Goal: Transaction & Acquisition: Purchase product/service

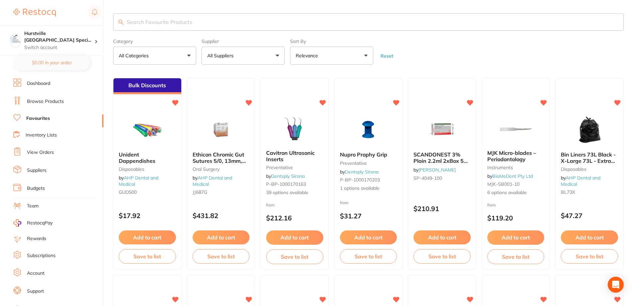
click at [51, 151] on link "View Orders" at bounding box center [40, 152] width 27 height 7
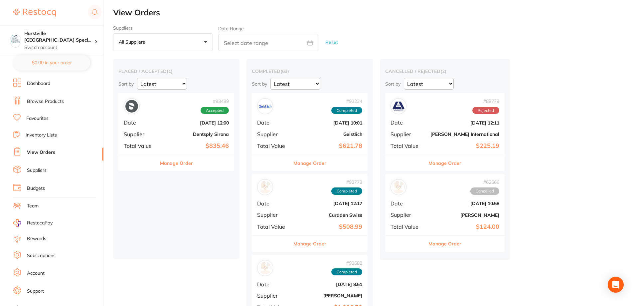
click at [37, 115] on li "Favourites" at bounding box center [58, 118] width 90 height 9
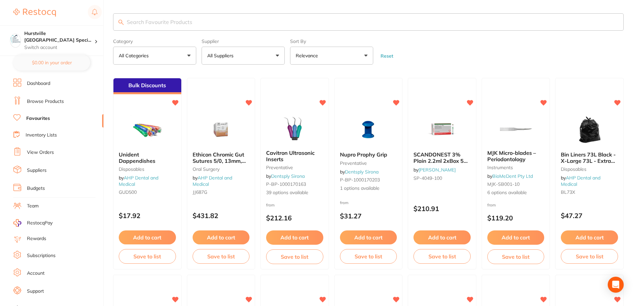
click at [259, 58] on button "All Suppliers" at bounding box center [243, 56] width 83 height 18
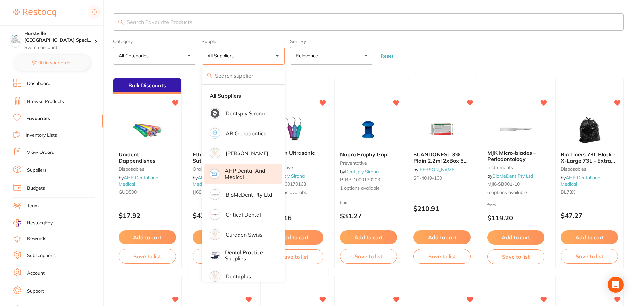
click at [249, 173] on p "AHP Dental and Medical" at bounding box center [248, 174] width 48 height 12
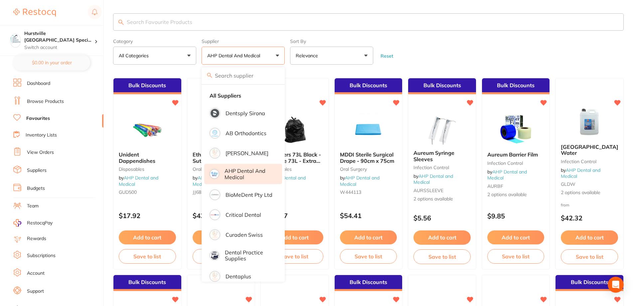
click at [451, 52] on form "Category All Categories All Categories anaesthetic disposables infection contro…" at bounding box center [368, 50] width 511 height 29
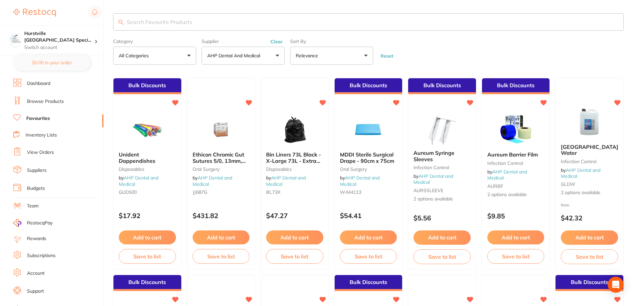
click at [170, 20] on input "search" at bounding box center [368, 21] width 511 height 17
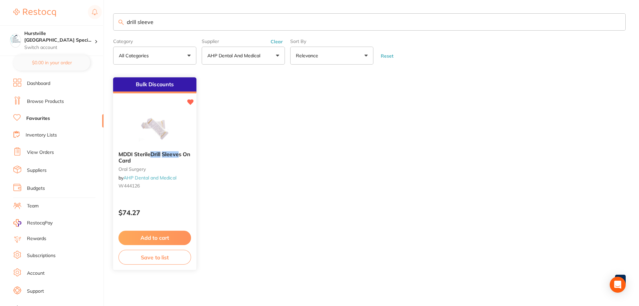
type input "drill sleeve"
click at [145, 232] on button "Add to cart" at bounding box center [154, 237] width 73 height 14
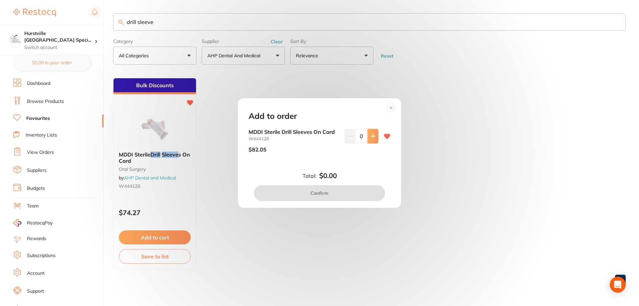
click at [370, 133] on button at bounding box center [372, 136] width 11 height 15
type input "1"
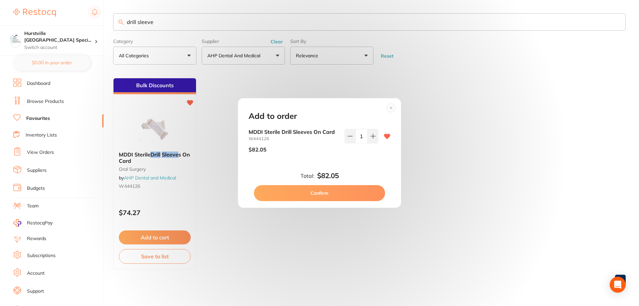
click at [332, 187] on button "Confirm" at bounding box center [319, 193] width 131 height 16
checkbox input "false"
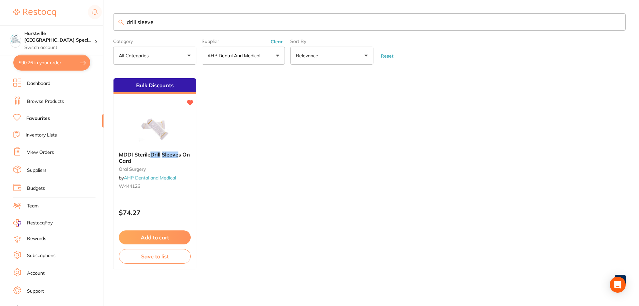
drag, startPoint x: 170, startPoint y: 20, endPoint x: 76, endPoint y: 21, distance: 93.8
click at [76, 21] on div "$90.26 Hurstville Sydney Speci... Switch account Hurstville Sydney Specialist P…" at bounding box center [319, 153] width 639 height 306
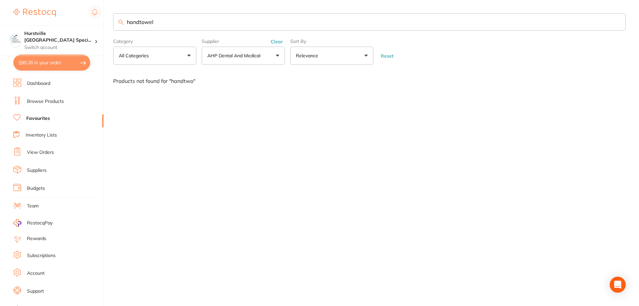
type input "handtowel"
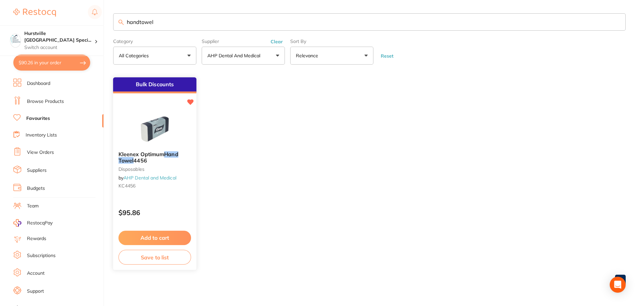
click at [159, 235] on button "Add to cart" at bounding box center [154, 237] width 73 height 14
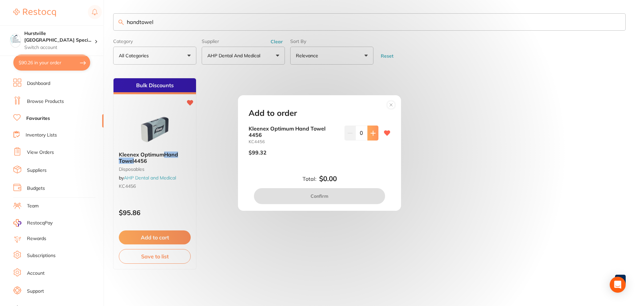
click at [370, 133] on icon at bounding box center [372, 133] width 4 height 4
type input "1"
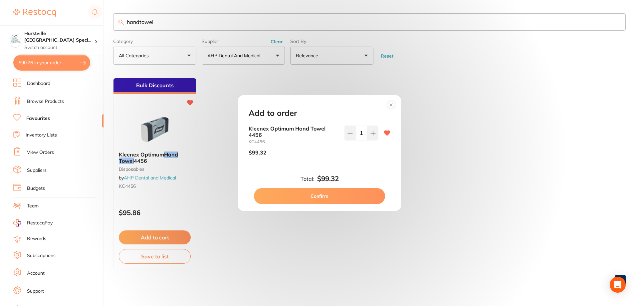
click at [356, 194] on button "Confirm" at bounding box center [319, 196] width 131 height 16
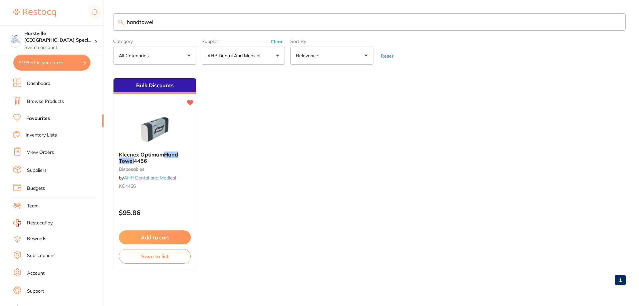
drag, startPoint x: 176, startPoint y: 17, endPoint x: 102, endPoint y: 16, distance: 73.8
click at [102, 16] on div "$199.51 Hurstville Sydney Speci... Switch account Hurstville Sydney Specialist …" at bounding box center [319, 153] width 639 height 306
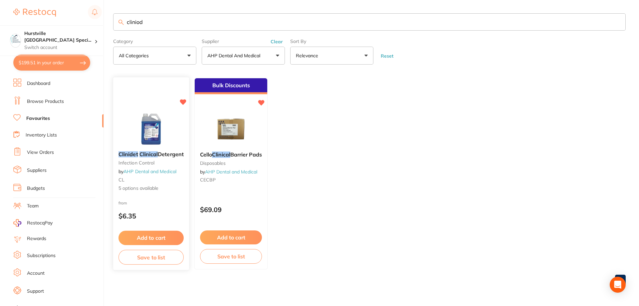
type input "cliniod"
click at [133, 239] on button "Add to cart" at bounding box center [150, 237] width 65 height 14
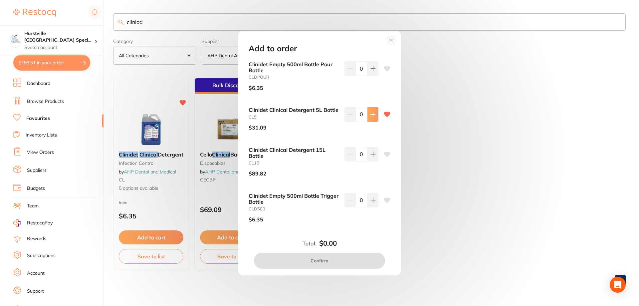
click at [372, 115] on icon at bounding box center [372, 114] width 5 height 5
type input "1"
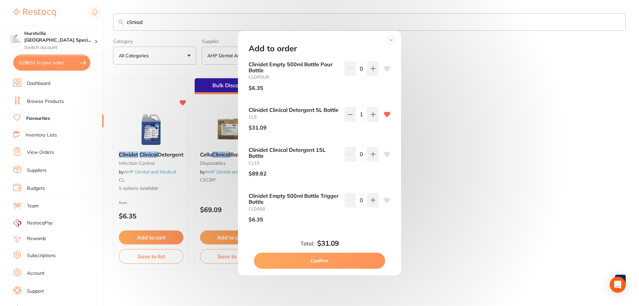
click at [337, 261] on button "Confirm" at bounding box center [319, 260] width 131 height 16
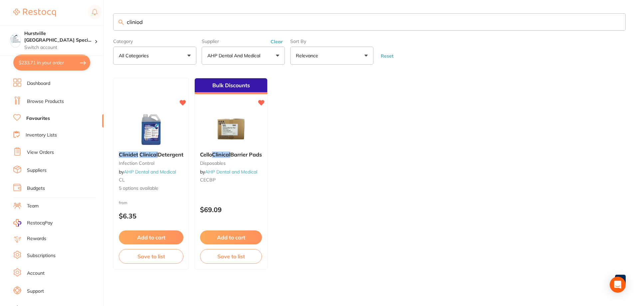
drag, startPoint x: 148, startPoint y: 19, endPoint x: 110, endPoint y: 22, distance: 37.7
click at [110, 22] on div "$233.71 Hurstville Sydney Speci... Switch account Hurstville Sydney Specialist …" at bounding box center [319, 153] width 639 height 306
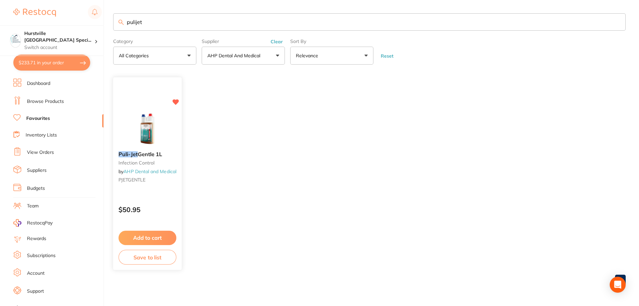
type input "pulijet"
click at [150, 235] on button "Add to cart" at bounding box center [147, 237] width 58 height 14
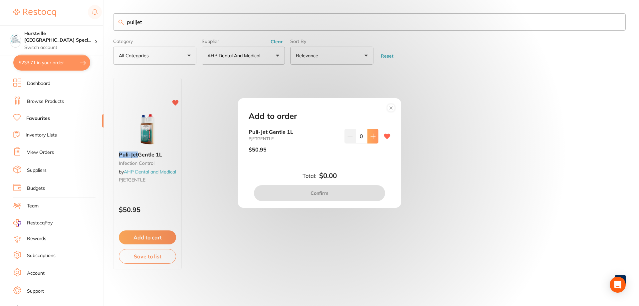
click at [373, 137] on icon at bounding box center [372, 135] width 5 height 5
type input "1"
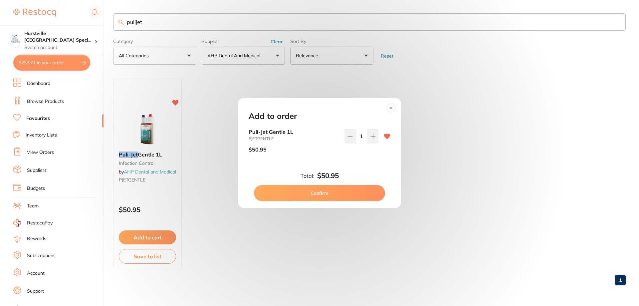
click at [353, 194] on button "Confirm" at bounding box center [319, 193] width 131 height 16
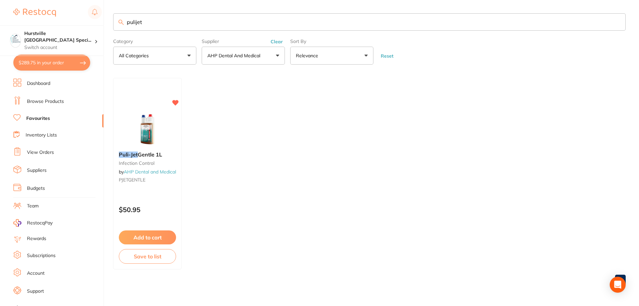
drag, startPoint x: 155, startPoint y: 25, endPoint x: 53, endPoint y: 24, distance: 101.4
click at [53, 24] on div "$289.75 Hurstville Sydney Speci... Switch account Hurstville Sydney Specialist …" at bounding box center [319, 153] width 639 height 306
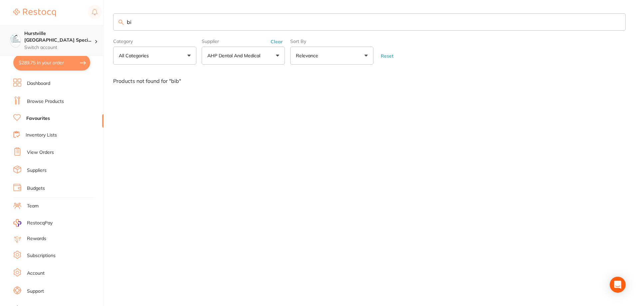
type input "b"
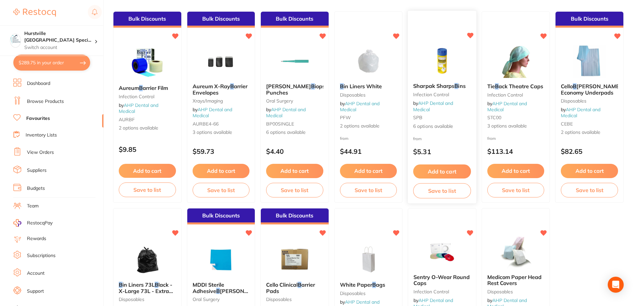
scroll to position [195, 0]
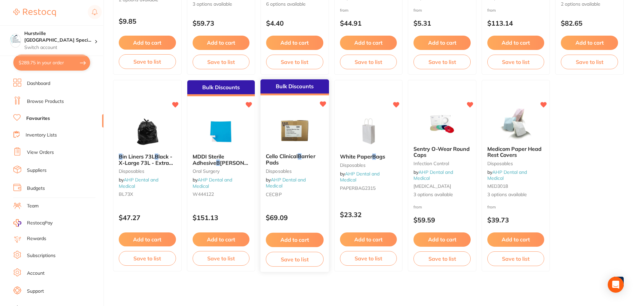
click at [311, 133] on img at bounding box center [295, 131] width 44 height 34
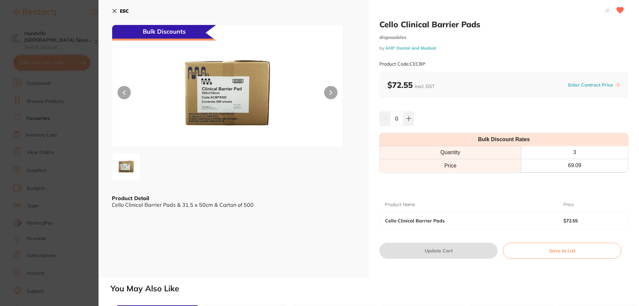
click at [112, 10] on icon at bounding box center [114, 10] width 5 height 5
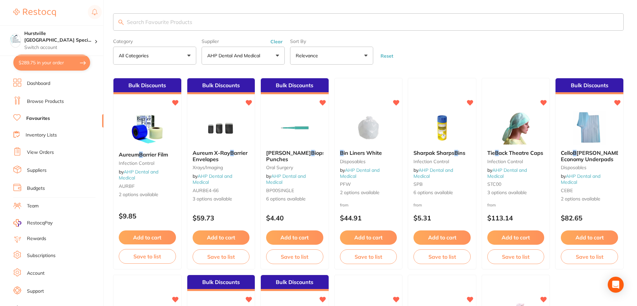
click at [209, 19] on input "search" at bounding box center [368, 21] width 511 height 17
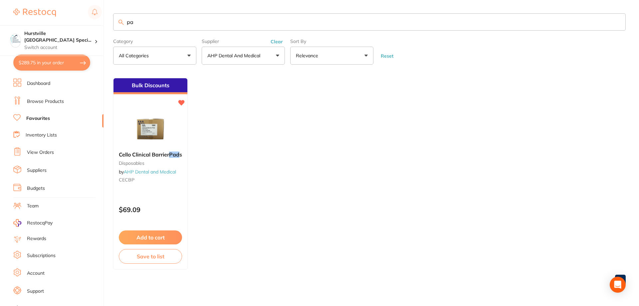
type input "p"
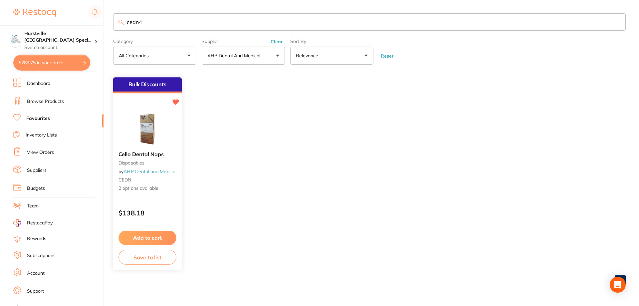
type input "cedn4"
click at [155, 128] on img at bounding box center [147, 129] width 44 height 34
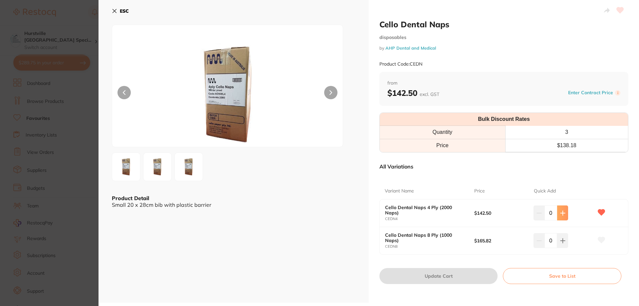
click at [562, 213] on icon at bounding box center [562, 213] width 4 height 4
type input "1"
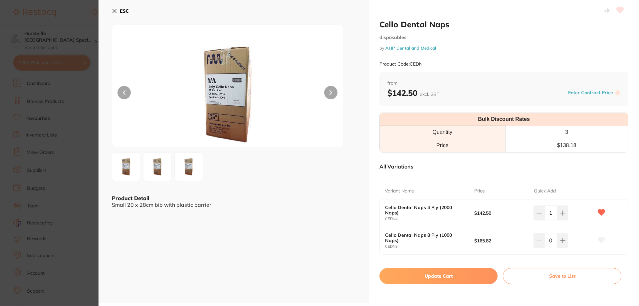
click at [464, 272] on button "Update Cart" at bounding box center [438, 276] width 118 height 16
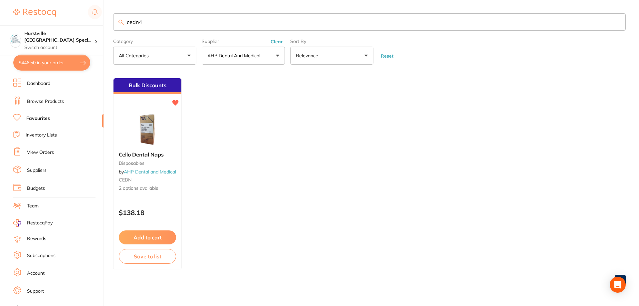
drag, startPoint x: 169, startPoint y: 23, endPoint x: 22, endPoint y: 22, distance: 147.0
click at [22, 22] on div "$446.50 Hurstville Sydney Speci... Switch account Hurstville Sydney Specialist …" at bounding box center [319, 153] width 639 height 306
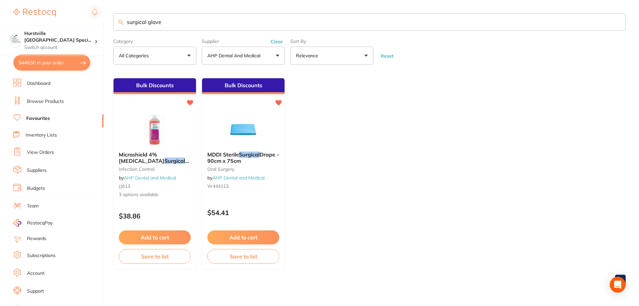
type input "surgical glove"
click at [45, 105] on li "Browse Products" at bounding box center [58, 101] width 90 height 10
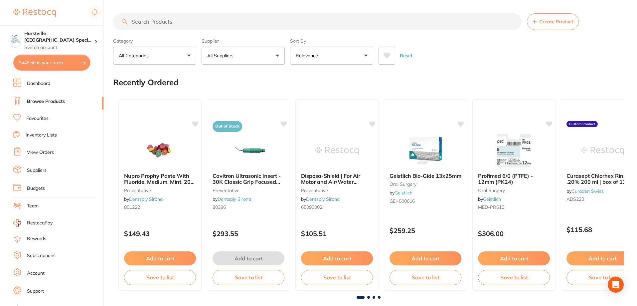
click at [215, 61] on button "All Suppliers" at bounding box center [243, 56] width 83 height 18
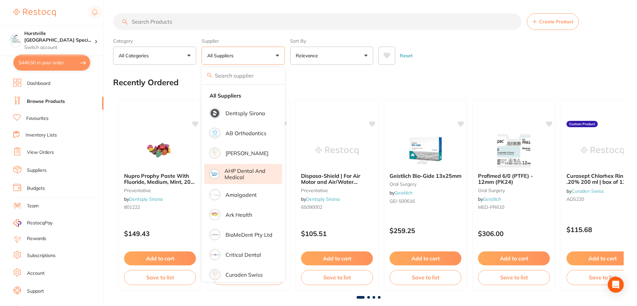
click at [236, 174] on p "AHP Dental and Medical" at bounding box center [248, 174] width 48 height 12
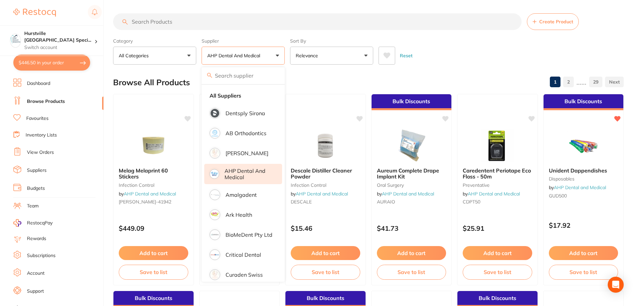
click at [189, 26] on input "search" at bounding box center [317, 21] width 408 height 17
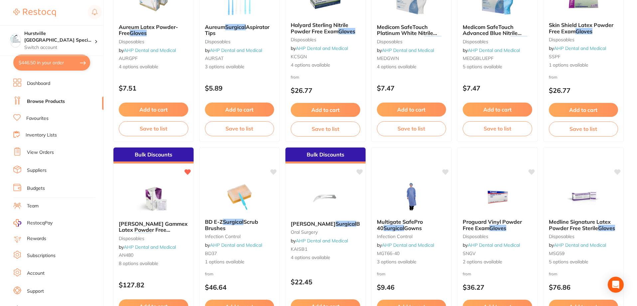
scroll to position [399, 0]
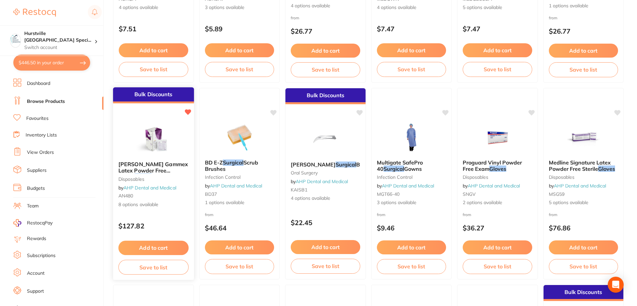
type input "surgical gloves"
click at [142, 126] on img at bounding box center [154, 139] width 44 height 34
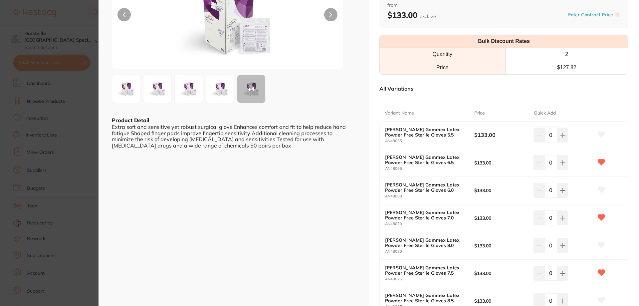
scroll to position [100, 0]
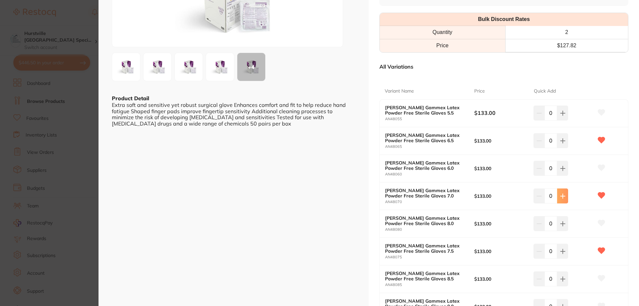
click at [560, 197] on icon at bounding box center [562, 195] width 5 height 5
type input "1"
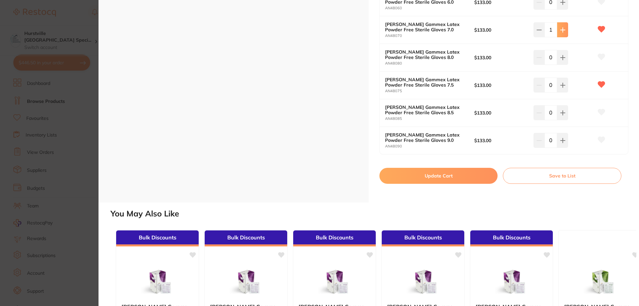
scroll to position [266, 0]
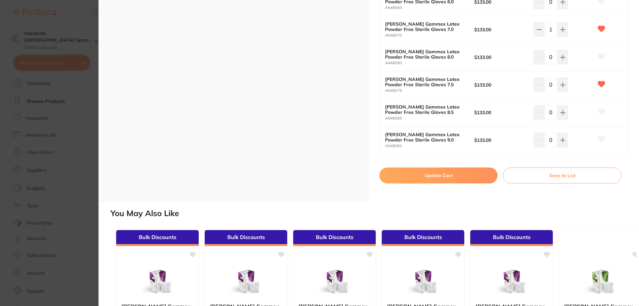
click at [439, 177] on button "Update Cart" at bounding box center [438, 175] width 118 height 16
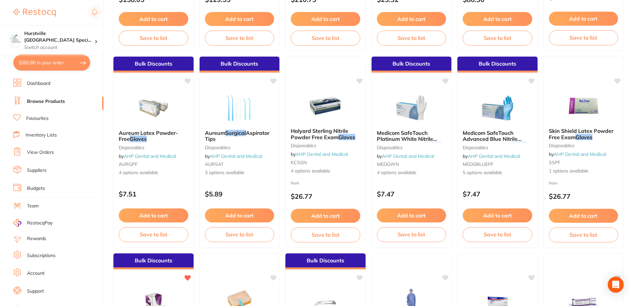
scroll to position [233, 0]
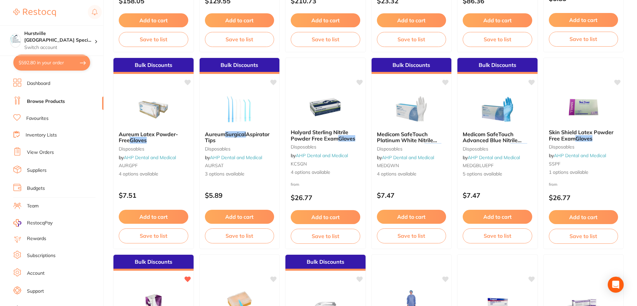
click at [46, 119] on link "Favourites" at bounding box center [37, 118] width 22 height 7
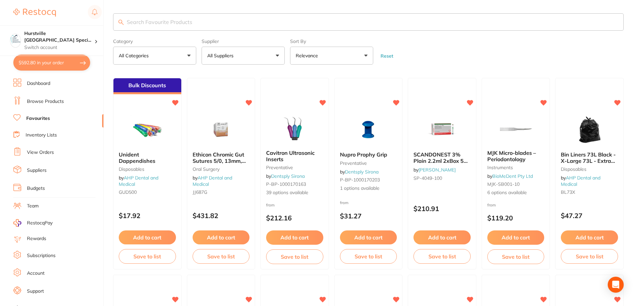
click at [259, 53] on button "All Suppliers" at bounding box center [243, 56] width 83 height 18
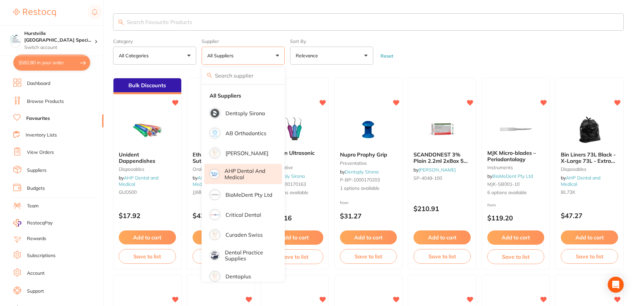
click at [245, 176] on p "AHP Dental and Medical" at bounding box center [248, 174] width 48 height 12
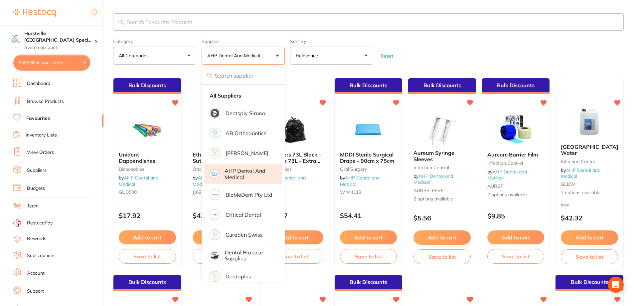
click at [491, 53] on form "Category All Categories All Categories anaesthetic disposables infection contro…" at bounding box center [368, 50] width 511 height 29
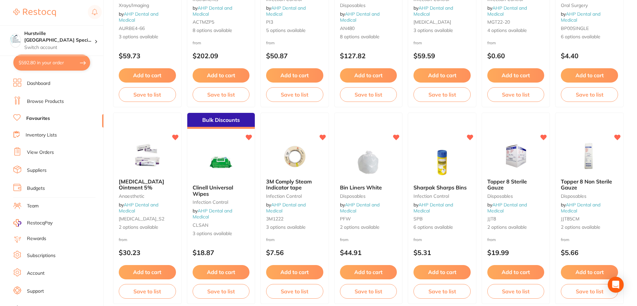
scroll to position [466, 0]
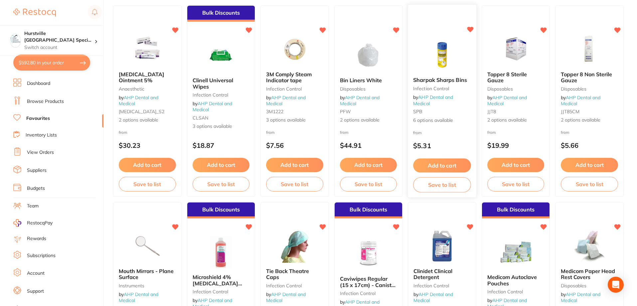
click at [430, 70] on img at bounding box center [442, 55] width 44 height 34
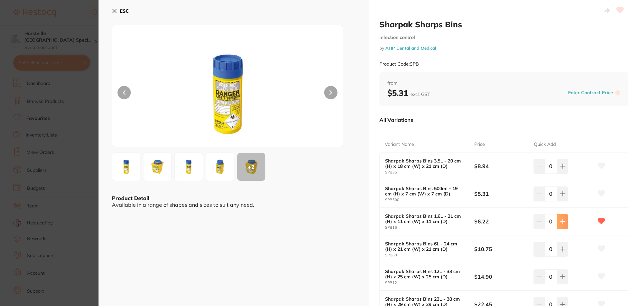
click at [561, 222] on icon at bounding box center [562, 221] width 5 height 5
type input "3"
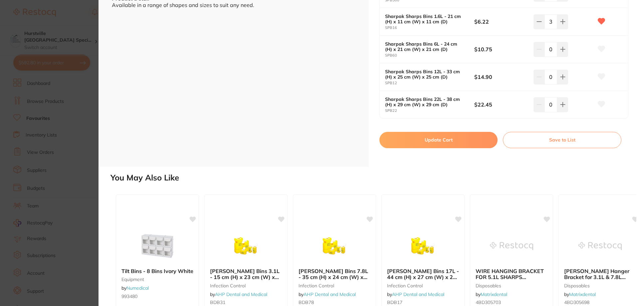
click at [482, 145] on button "Update Cart" at bounding box center [438, 140] width 118 height 16
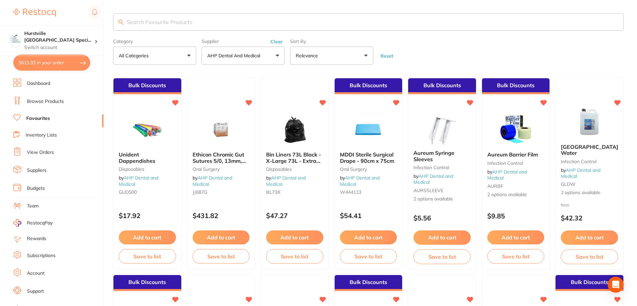
click at [230, 23] on input "search" at bounding box center [368, 21] width 511 height 17
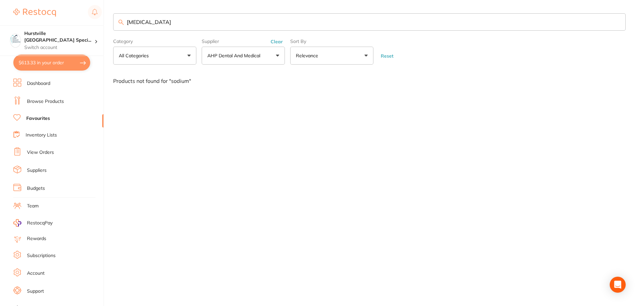
type input "sodium chloride"
drag, startPoint x: 230, startPoint y: 23, endPoint x: 53, endPoint y: 25, distance: 177.3
click at [53, 25] on div "$613.33 Hurstville Sydney Speci... Switch account Hurstville Sydney Specialist …" at bounding box center [319, 153] width 639 height 306
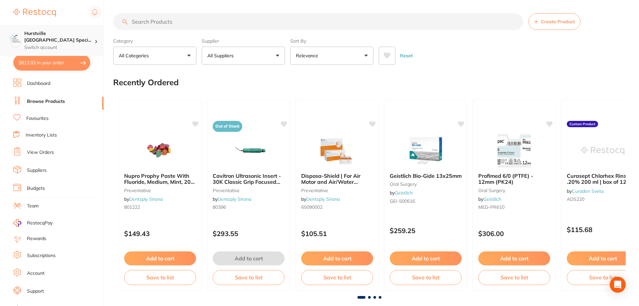
click at [48, 101] on link "Browse Products" at bounding box center [46, 101] width 38 height 7
click at [254, 60] on button "All Suppliers" at bounding box center [243, 56] width 83 height 18
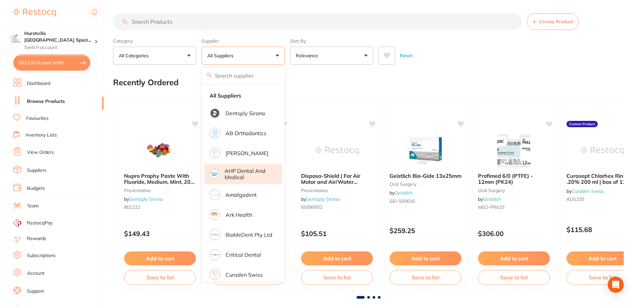
click at [244, 171] on p "AHP Dental and Medical" at bounding box center [248, 174] width 48 height 12
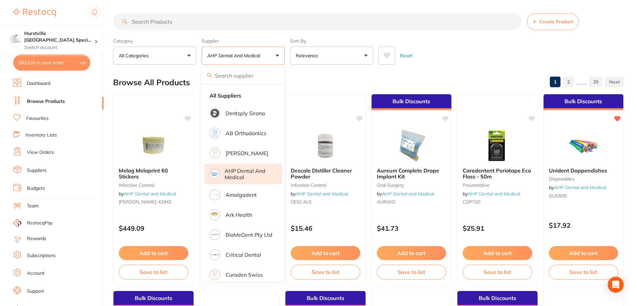
click at [178, 24] on input "search" at bounding box center [317, 21] width 408 height 17
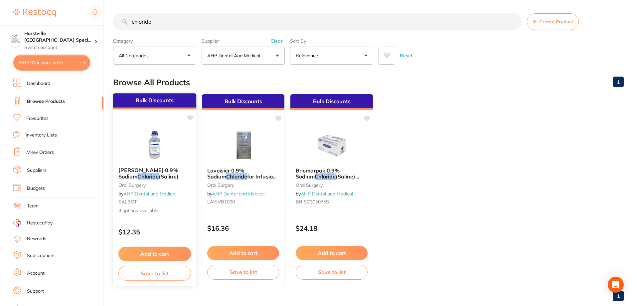
type input "chloride"
click at [158, 136] on img at bounding box center [155, 145] width 44 height 34
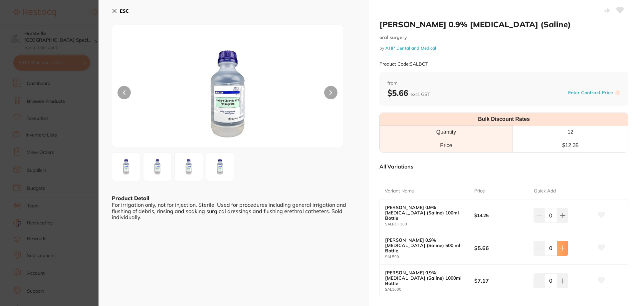
click at [564, 240] on button at bounding box center [562, 247] width 11 height 15
click at [601, 244] on icon at bounding box center [601, 247] width 7 height 6
click at [560, 245] on icon at bounding box center [562, 247] width 5 height 5
type input "2"
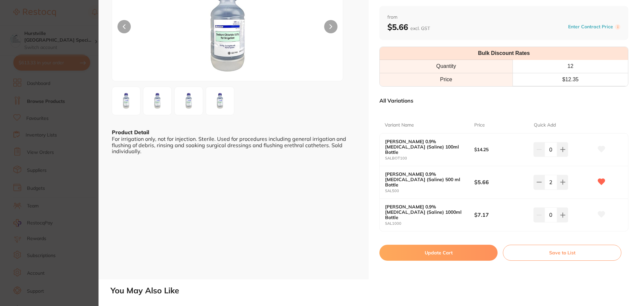
scroll to position [67, 0]
click at [452, 244] on button "Update Cart" at bounding box center [438, 252] width 118 height 16
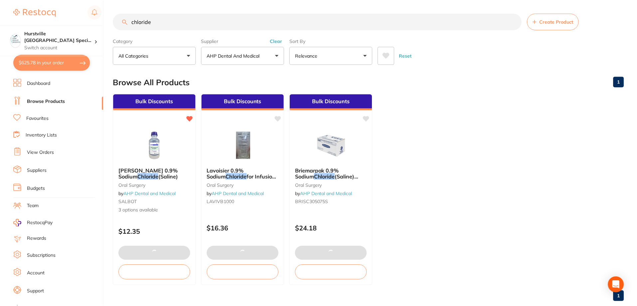
scroll to position [0, 0]
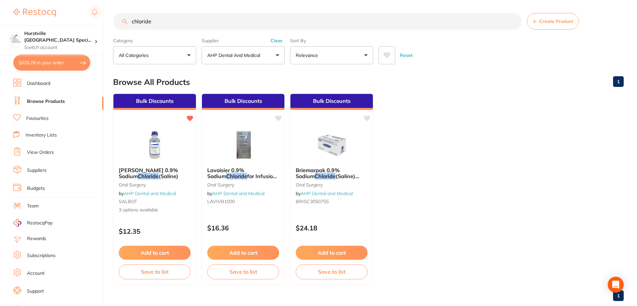
drag, startPoint x: 172, startPoint y: 19, endPoint x: 113, endPoint y: 18, distance: 59.5
click at [113, 18] on div "$625.78 Hurstville Sydney Speci... Switch account Hurstville Sydney Specialist …" at bounding box center [318, 153] width 637 height 306
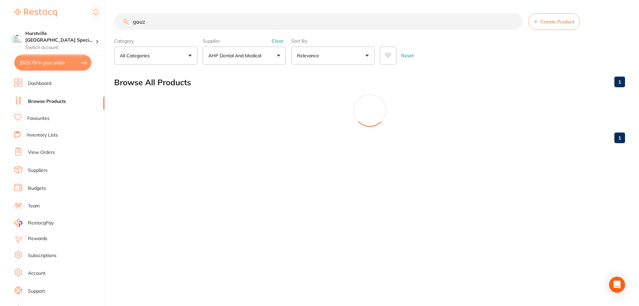
scroll to position [0, 0]
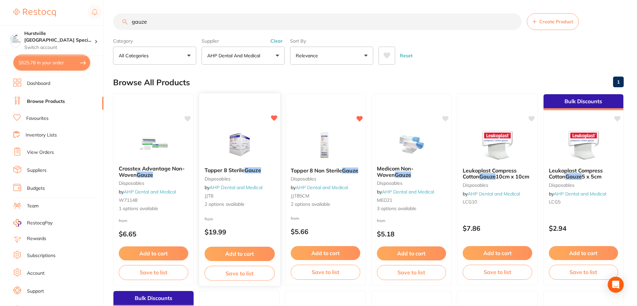
type input "gauze"
click at [234, 151] on img at bounding box center [240, 145] width 44 height 34
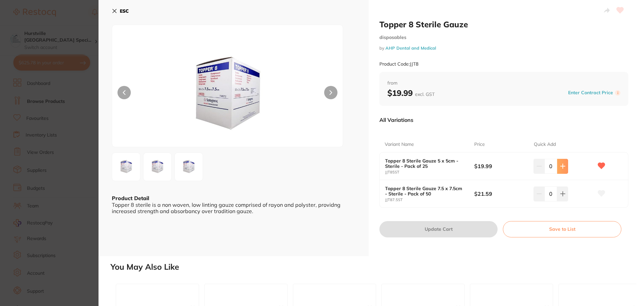
click at [562, 165] on icon at bounding box center [562, 165] width 5 height 5
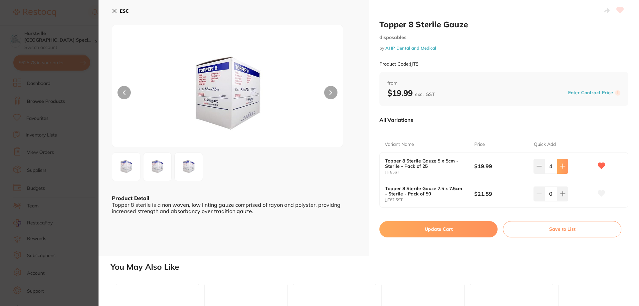
type input "5"
click at [432, 232] on button "Update Cart" at bounding box center [438, 229] width 118 height 16
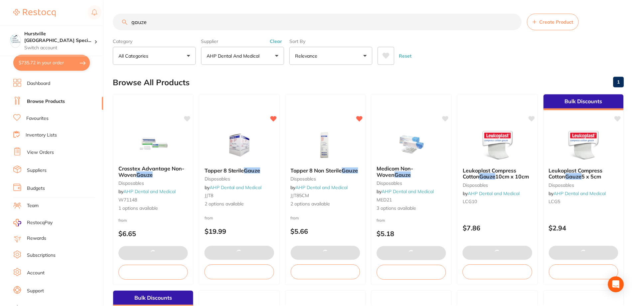
scroll to position [0, 0]
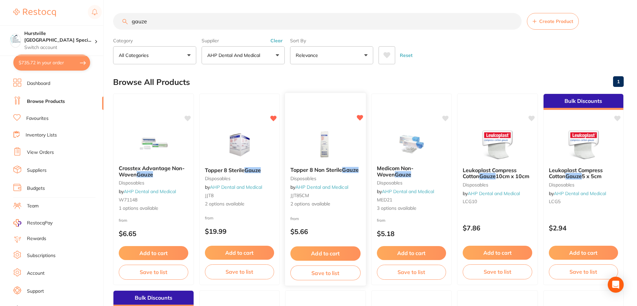
click at [325, 139] on img at bounding box center [326, 145] width 44 height 34
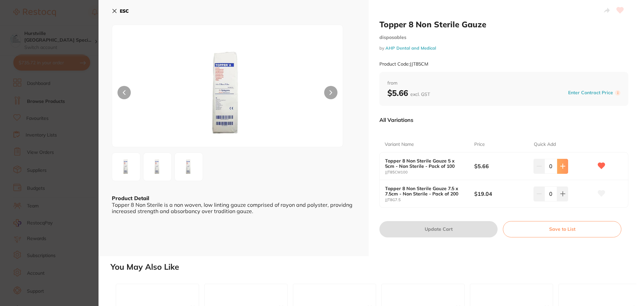
click at [561, 168] on icon at bounding box center [562, 165] width 5 height 5
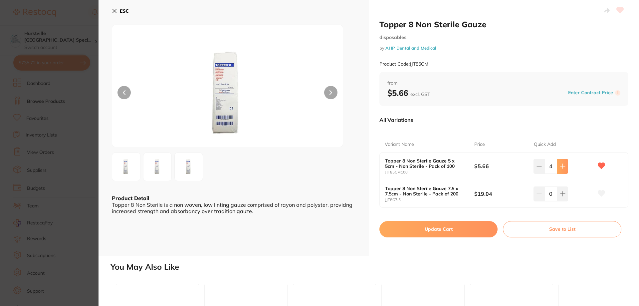
type input "5"
click at [415, 230] on button "Update Cart" at bounding box center [438, 229] width 118 height 16
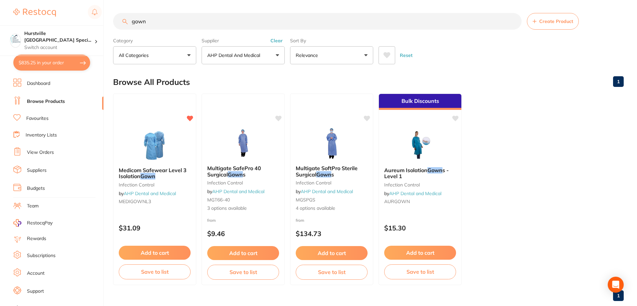
click at [134, 16] on input "gown" at bounding box center [317, 21] width 408 height 17
drag, startPoint x: 166, startPoint y: 21, endPoint x: 103, endPoint y: 18, distance: 63.2
click at [103, 18] on div "$835.25 Hurstville [GEOGRAPHIC_DATA] Speci... Switch account Hurstville [GEOGRA…" at bounding box center [318, 153] width 637 height 306
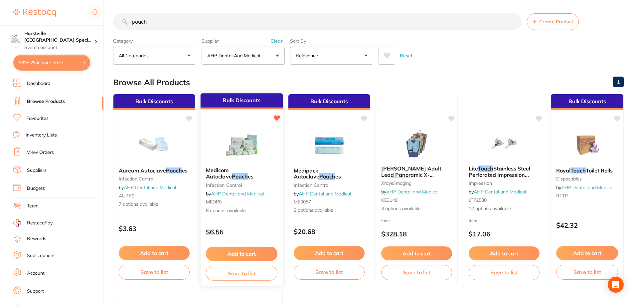
type input "pouch"
click at [250, 136] on img at bounding box center [242, 145] width 44 height 34
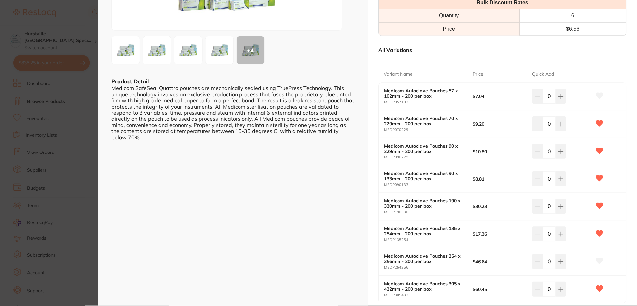
scroll to position [133, 0]
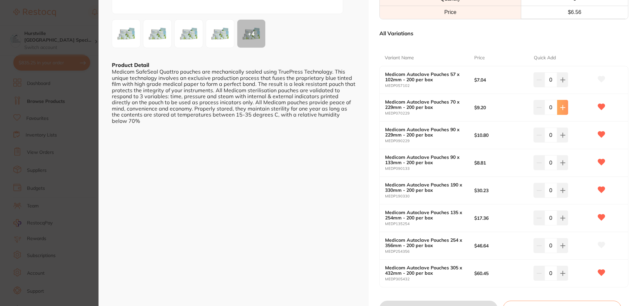
click at [560, 110] on icon at bounding box center [562, 107] width 5 height 5
type input "1"
click at [563, 162] on icon at bounding box center [562, 162] width 4 height 4
type input "1"
click at [562, 138] on button at bounding box center [562, 134] width 11 height 15
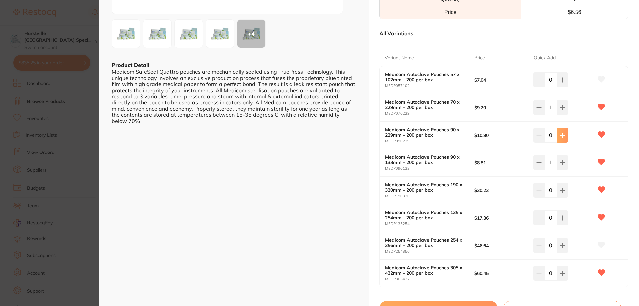
type input "1"
click at [457, 302] on button "Update Cart" at bounding box center [438, 308] width 118 height 16
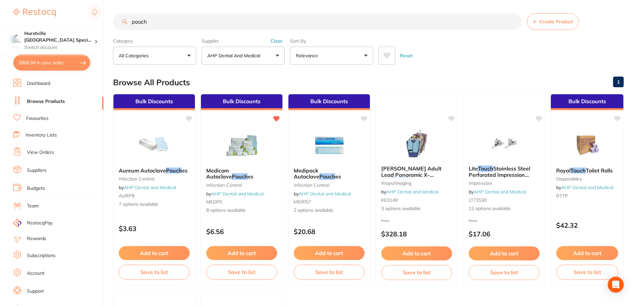
drag, startPoint x: 172, startPoint y: 22, endPoint x: 39, endPoint y: 10, distance: 133.6
click at [39, 10] on div "$866.94 Hurstville [GEOGRAPHIC_DATA] Speci... Switch account Hurstville [GEOGRA…" at bounding box center [318, 153] width 637 height 306
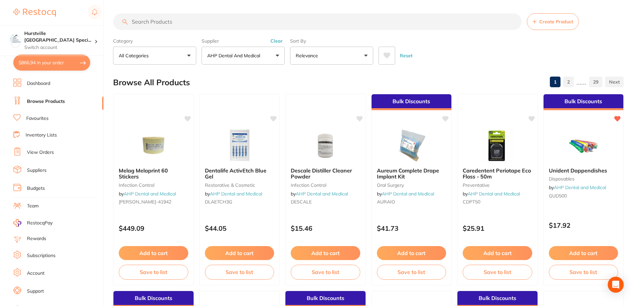
click at [44, 121] on link "Favourites" at bounding box center [37, 118] width 22 height 7
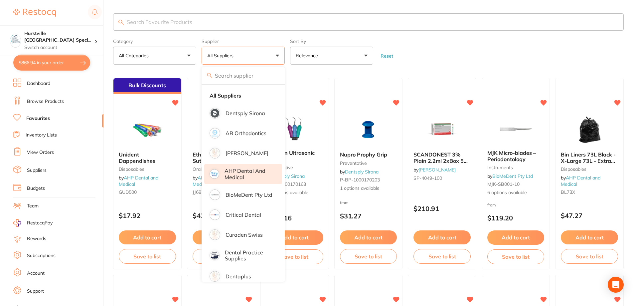
click at [232, 170] on p "AHP Dental and Medical" at bounding box center [248, 174] width 48 height 12
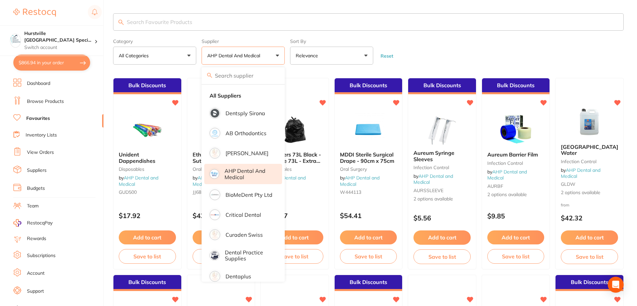
click at [537, 43] on form "Category All Categories All Categories anaesthetic disposables infection contro…" at bounding box center [368, 50] width 511 height 29
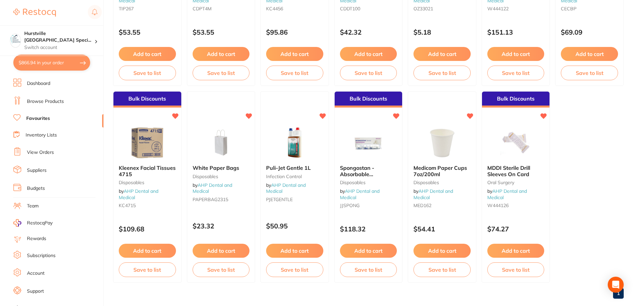
scroll to position [1177, 0]
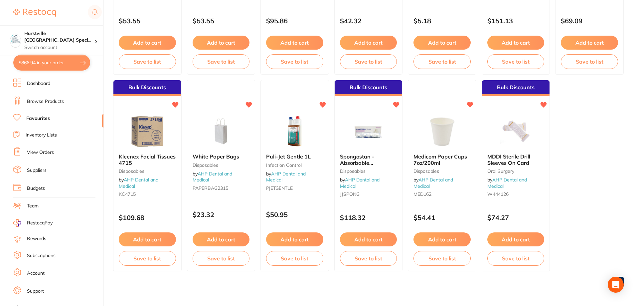
click at [47, 65] on button "$866.94 in your order" at bounding box center [51, 63] width 77 height 16
checkbox input "true"
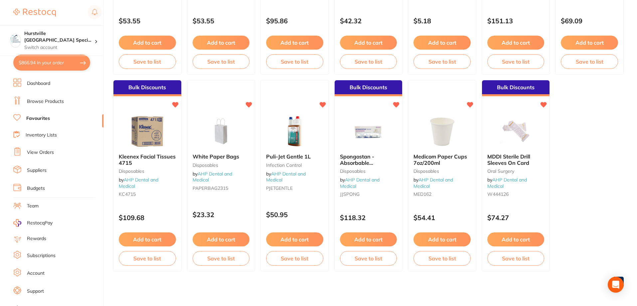
checkbox input "true"
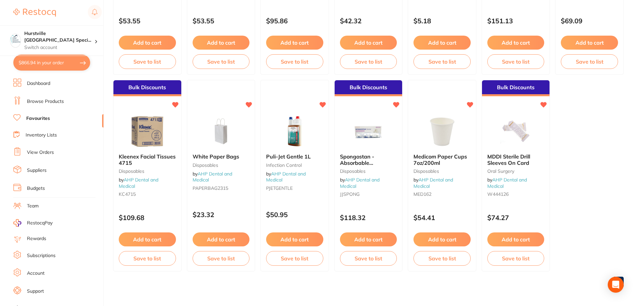
checkbox input "true"
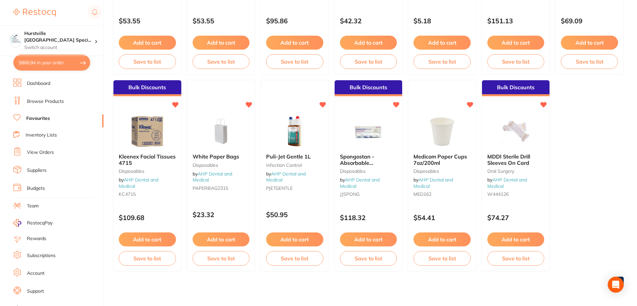
checkbox input "true"
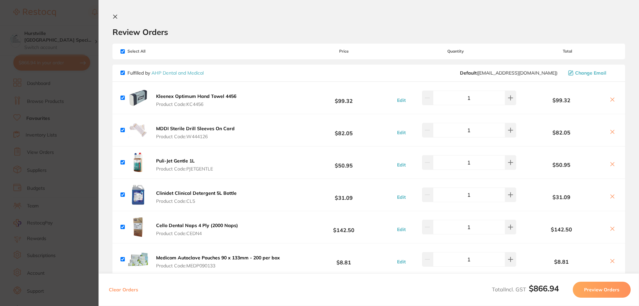
scroll to position [233, 0]
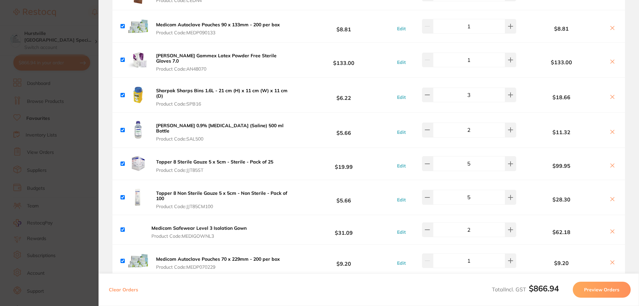
click at [611, 229] on icon at bounding box center [612, 231] width 4 height 4
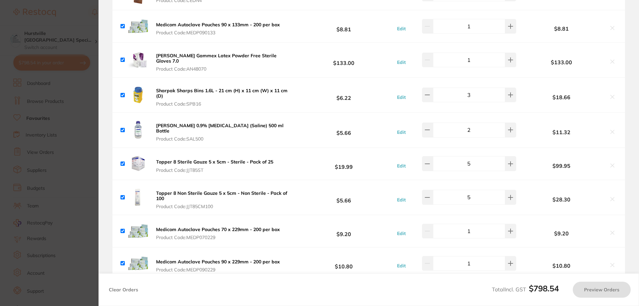
checkbox input "true"
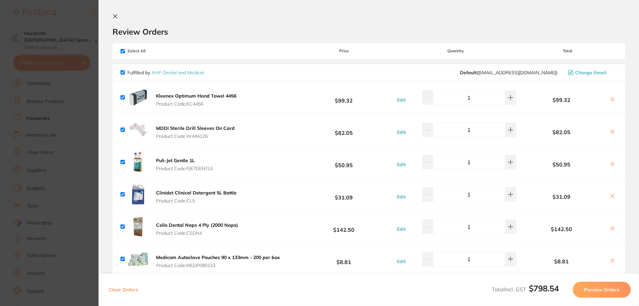
scroll to position [0, 0]
click at [113, 16] on icon at bounding box center [114, 16] width 5 height 5
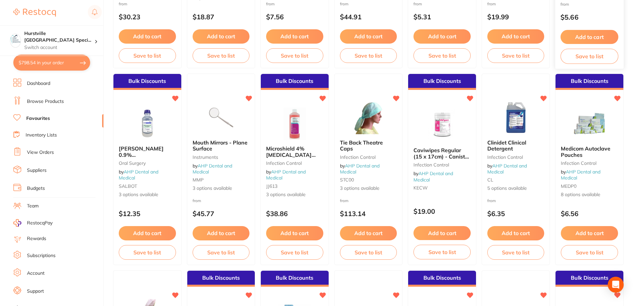
scroll to position [479, 0]
